Goal: Task Accomplishment & Management: Use online tool/utility

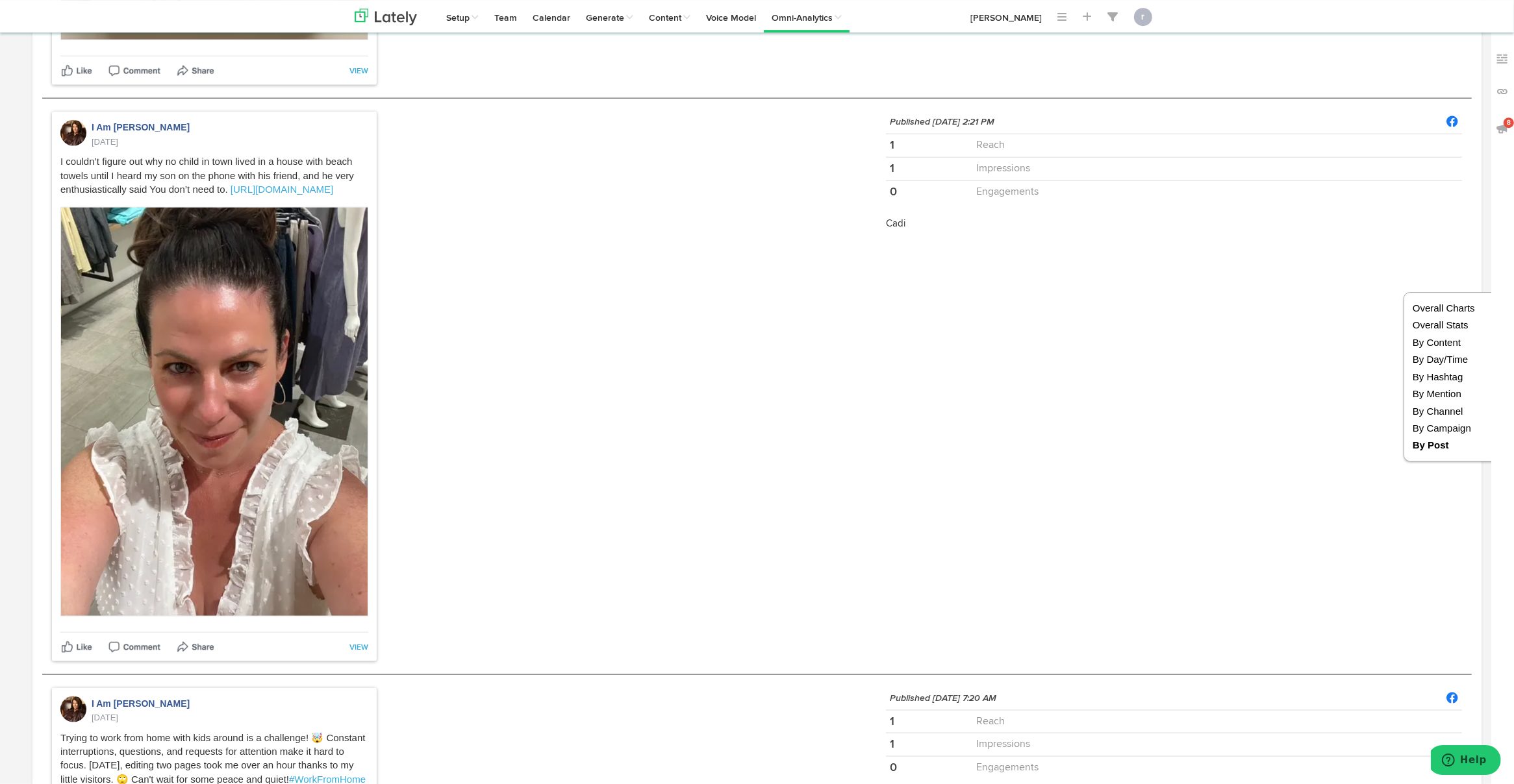
scroll to position [7947, 0]
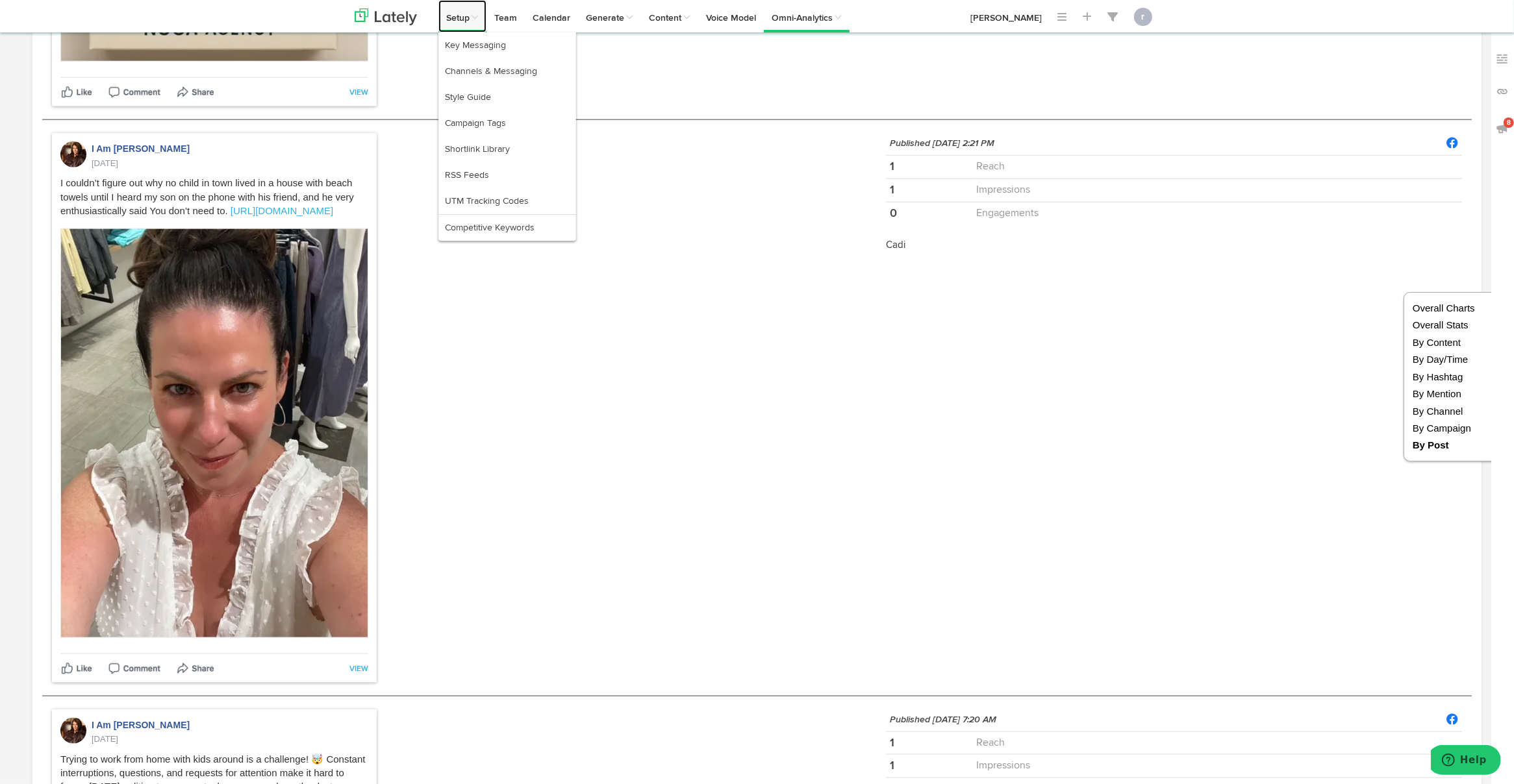
click at [453, 26] on link "Setup" at bounding box center [462, 16] width 48 height 32
click at [491, 71] on link "Channels & Messaging" at bounding box center [507, 71] width 137 height 26
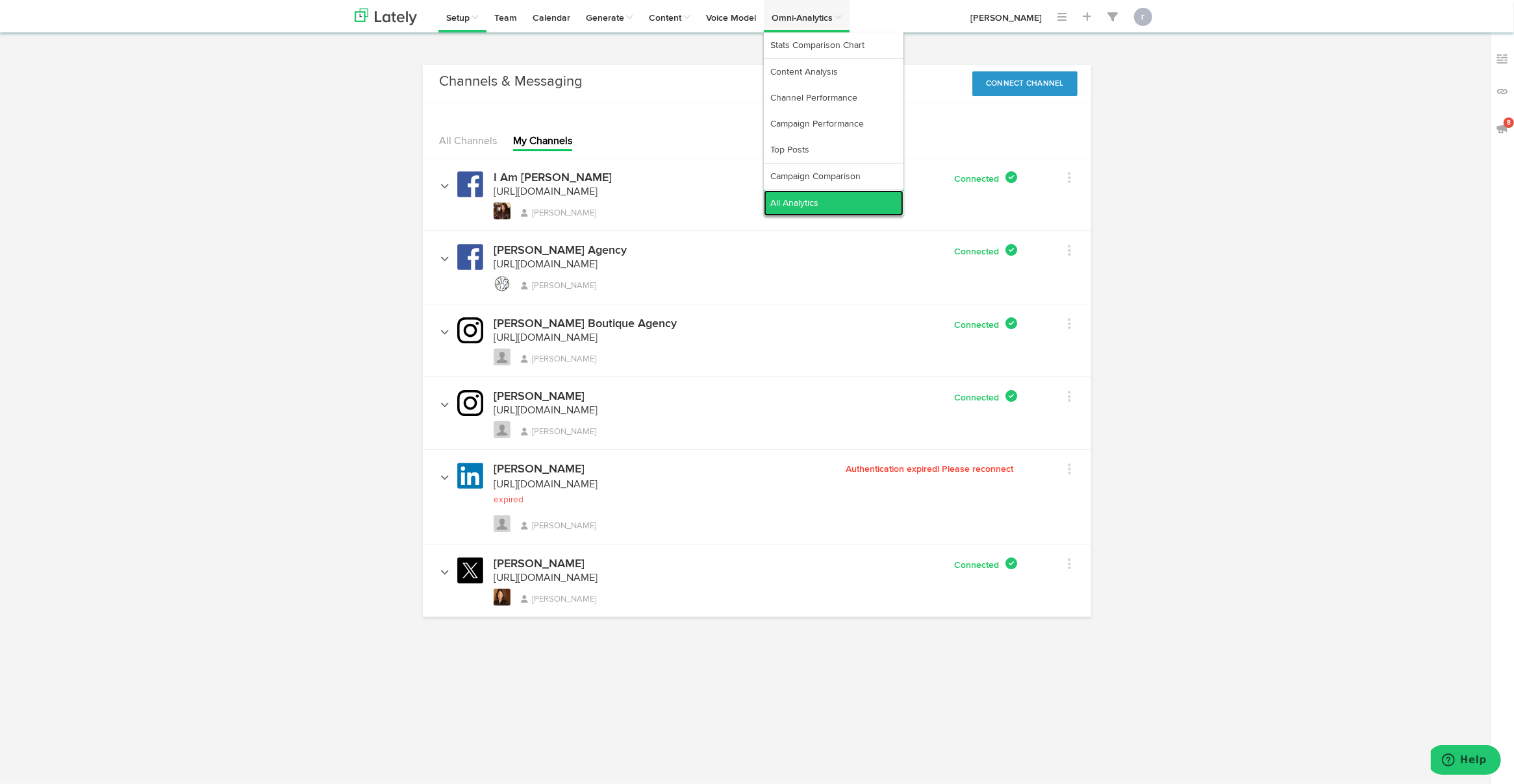
click at [831, 204] on link "All Analytics" at bounding box center [834, 203] width 140 height 26
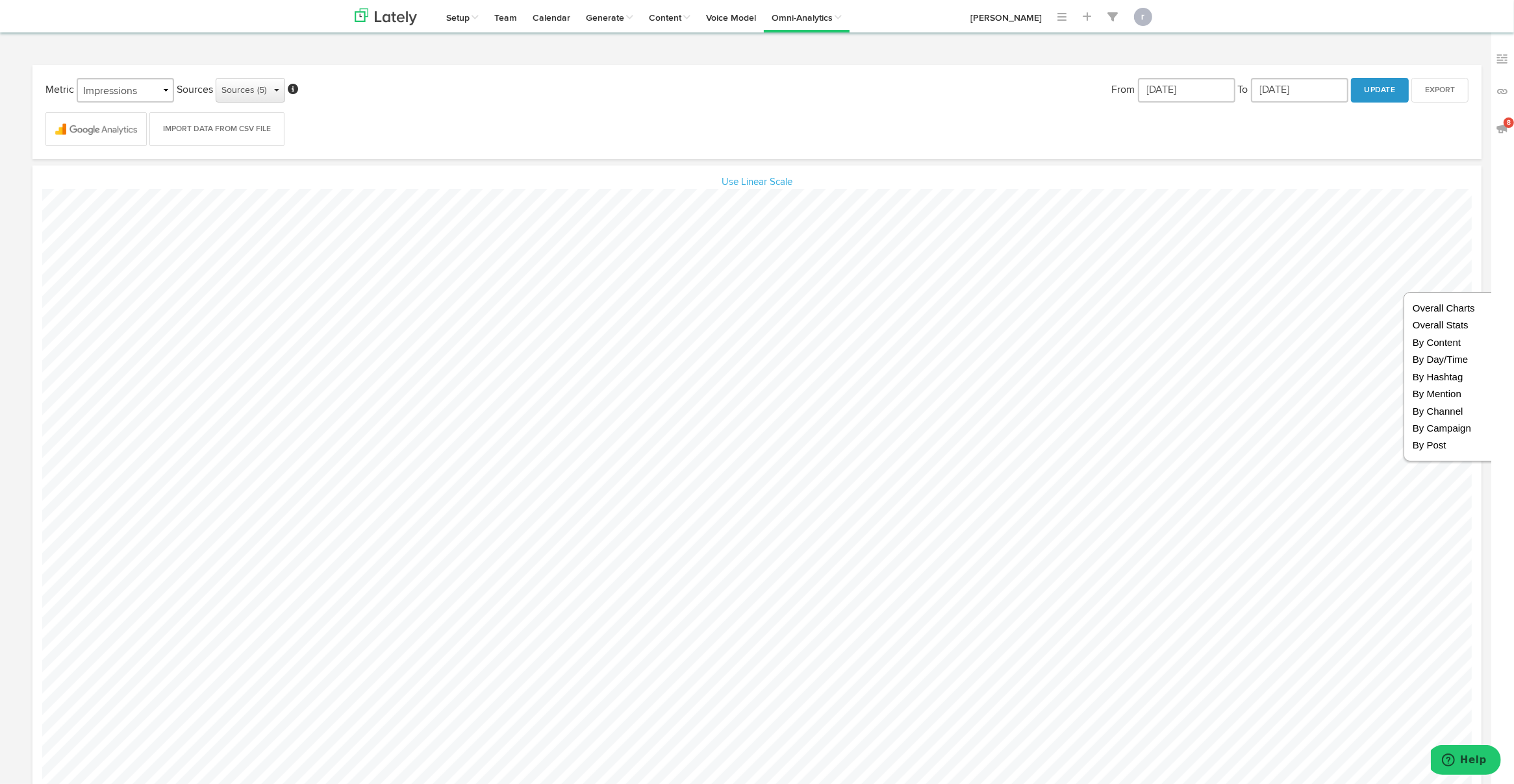
click at [269, 91] on div "Sources (5)" at bounding box center [250, 90] width 58 height 20
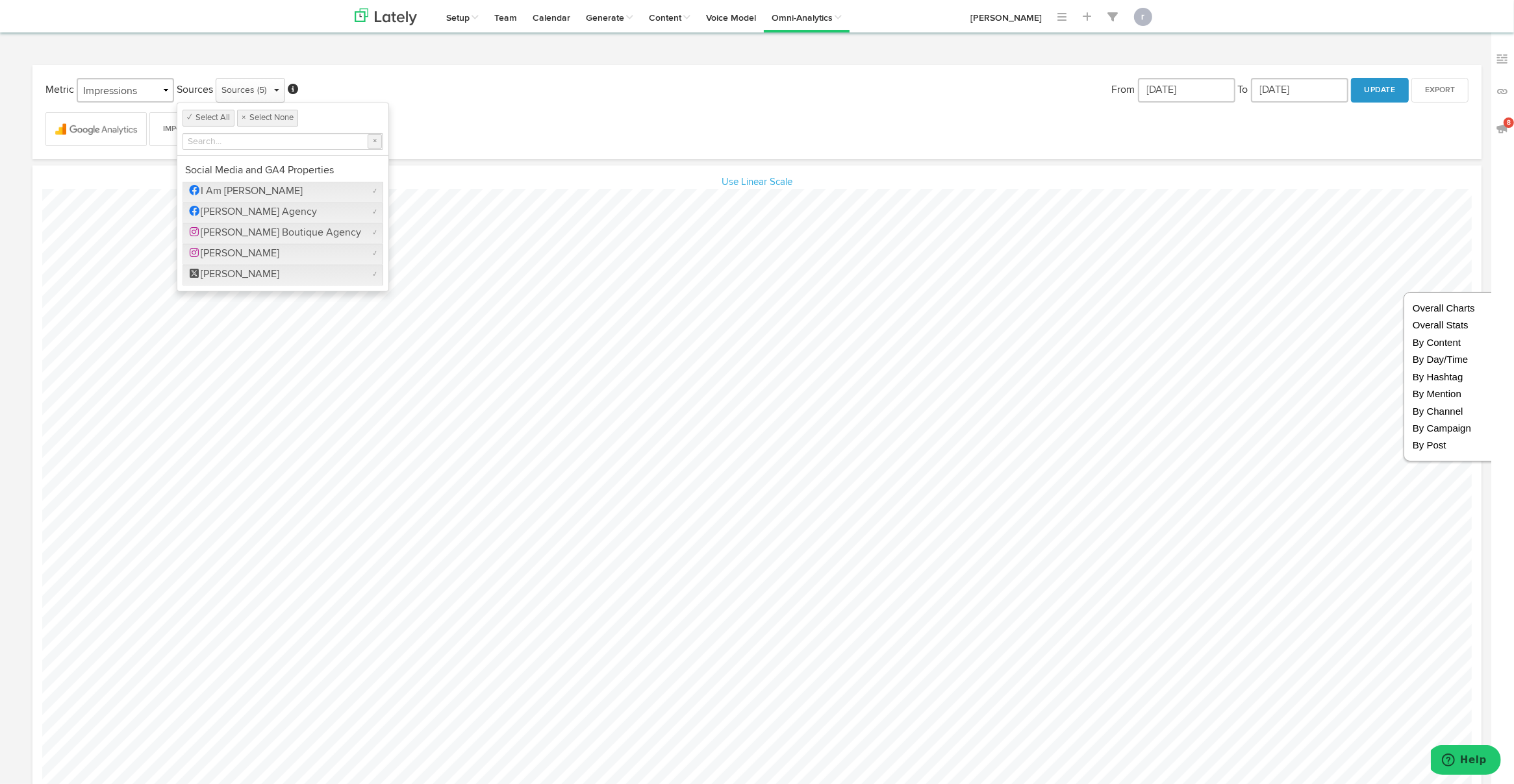
click at [403, 113] on div "Import Data from CSV File" at bounding box center [757, 125] width 1443 height 44
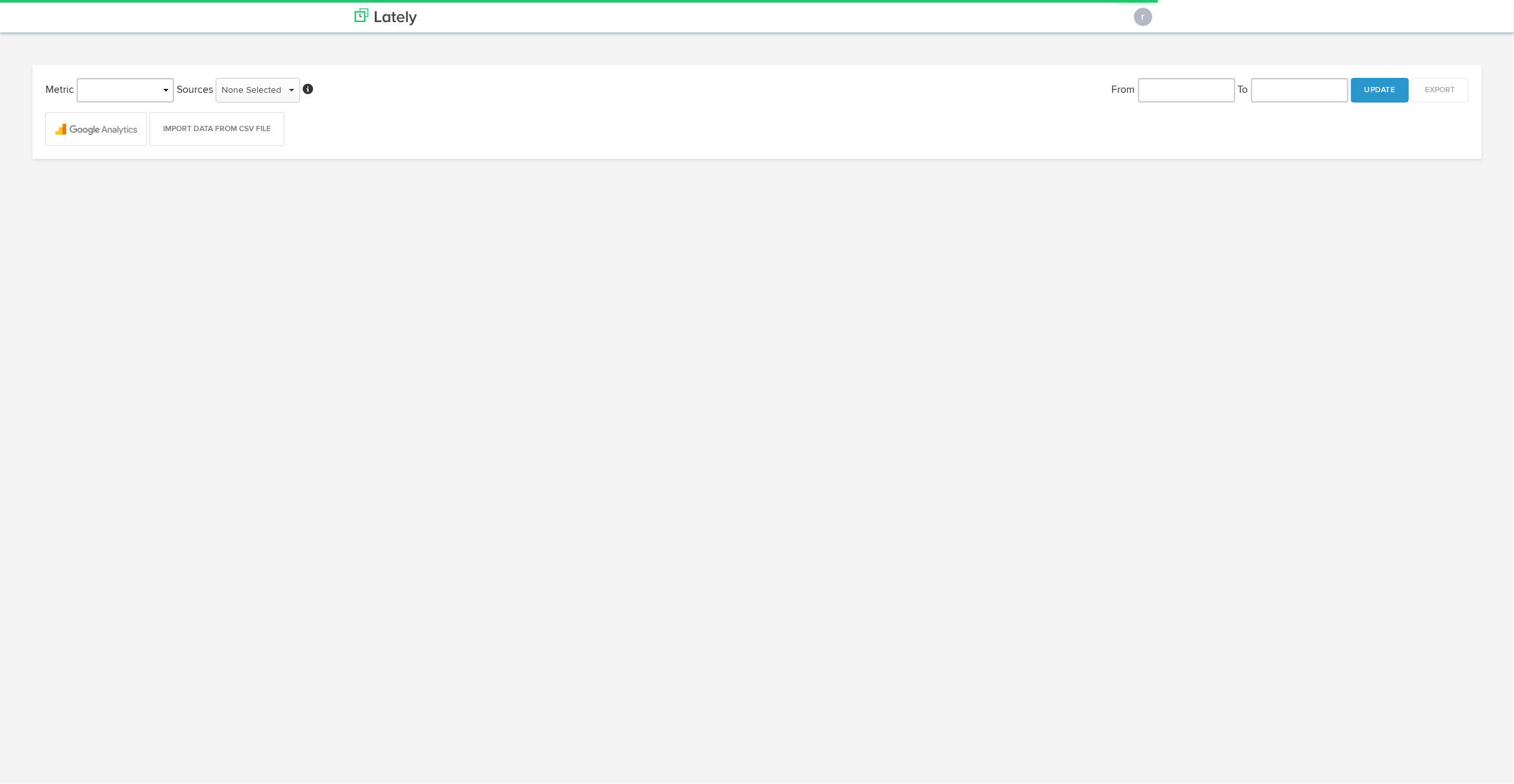
type input "[DATE]"
select select "object:143"
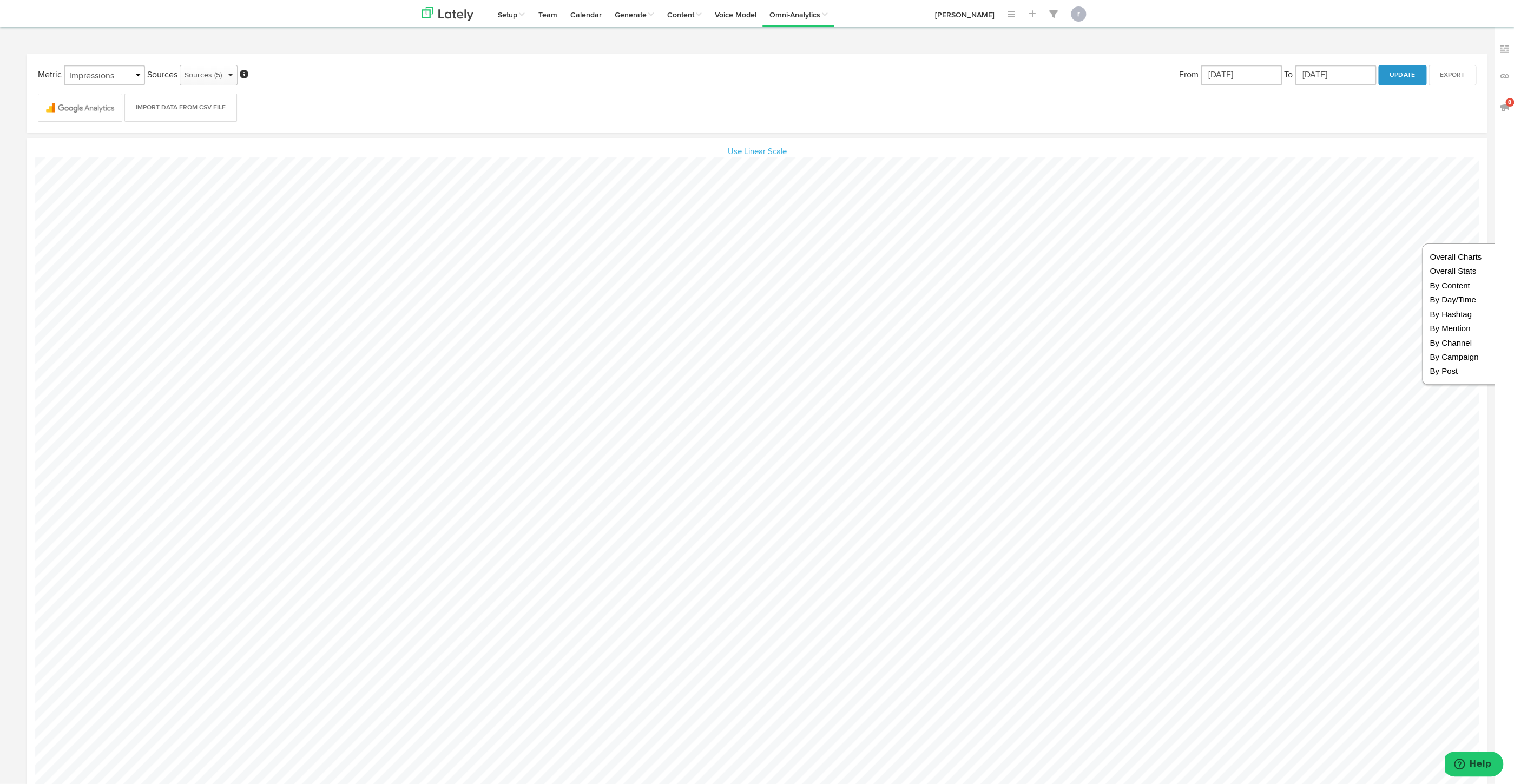
scroll to position [540708, 540650]
